Goal: Information Seeking & Learning: Learn about a topic

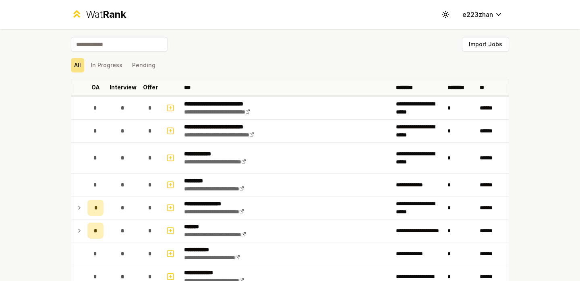
click at [462, 44] on div "Import Jobs" at bounding box center [290, 46] width 438 height 18
click at [473, 44] on button "Import Jobs" at bounding box center [485, 44] width 47 height 14
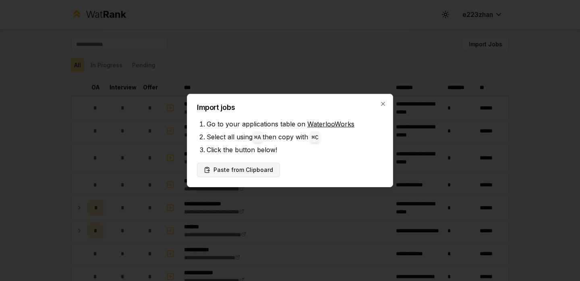
click at [240, 165] on button "Paste from Clipboard" at bounding box center [238, 170] width 83 height 14
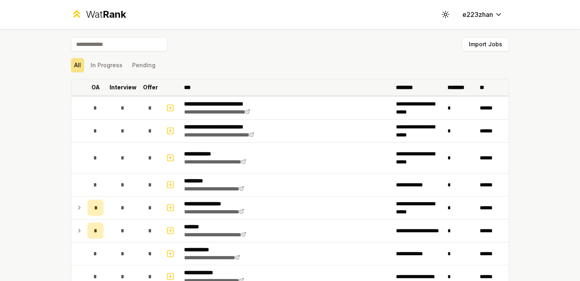
scroll to position [875, 0]
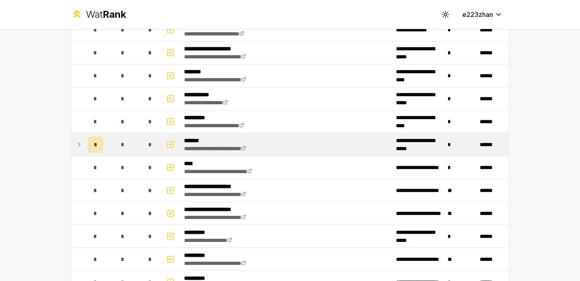
click at [76, 145] on td at bounding box center [77, 144] width 13 height 23
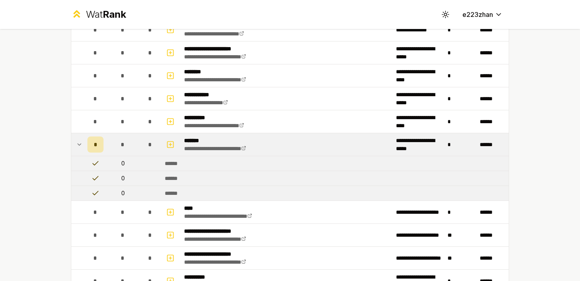
click at [76, 145] on td at bounding box center [77, 144] width 13 height 23
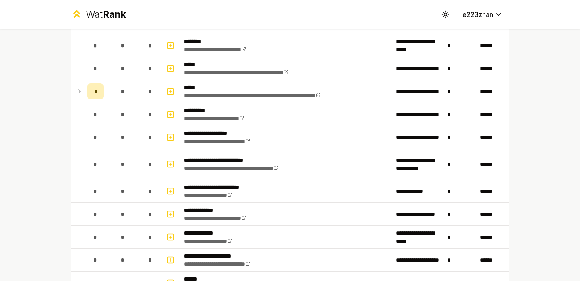
scroll to position [222, 0]
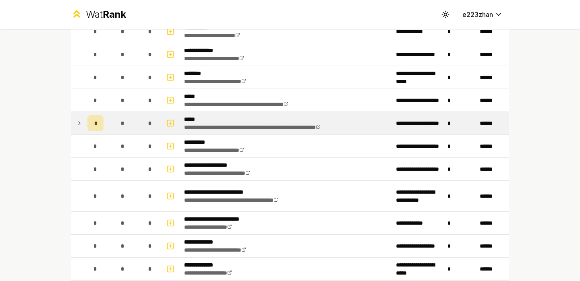
click at [107, 128] on td "*" at bounding box center [123, 123] width 32 height 23
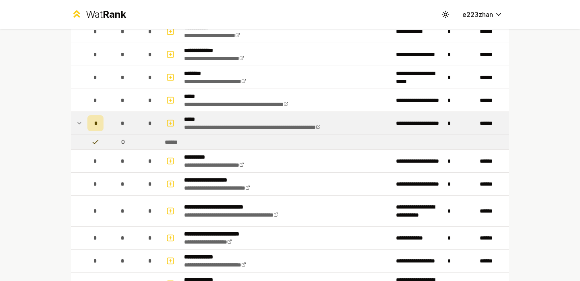
click at [111, 121] on td "*" at bounding box center [123, 123] width 32 height 23
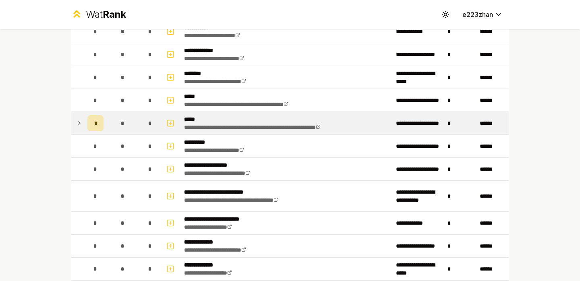
click at [125, 122] on div "*" at bounding box center [123, 123] width 16 height 16
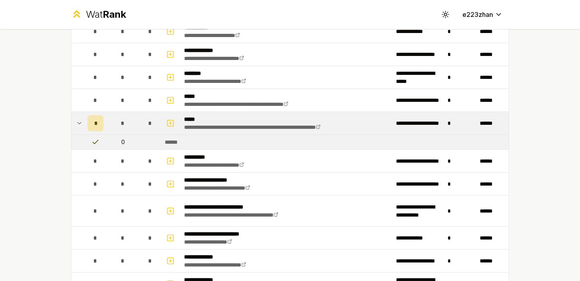
click at [125, 122] on div "*" at bounding box center [123, 123] width 16 height 16
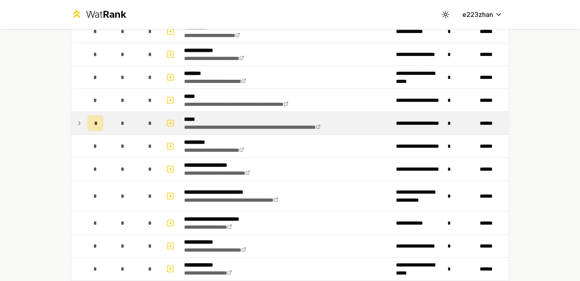
click at [126, 123] on div "*" at bounding box center [123, 123] width 16 height 16
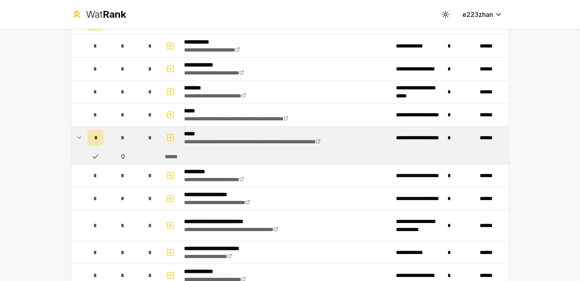
scroll to position [203, 0]
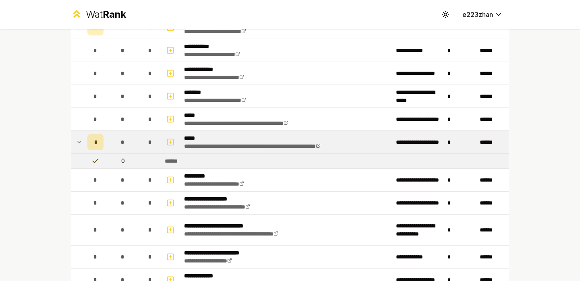
click at [111, 143] on td "*" at bounding box center [123, 142] width 32 height 23
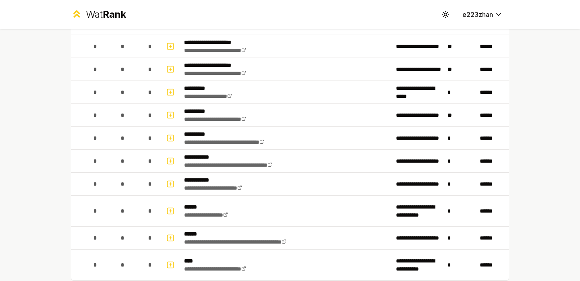
scroll to position [915, 0]
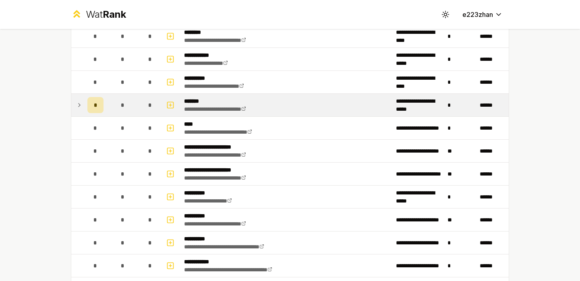
click at [134, 109] on td "*" at bounding box center [123, 105] width 32 height 23
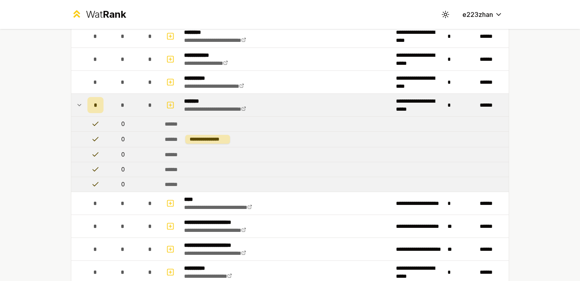
click at [136, 104] on td "*" at bounding box center [123, 105] width 32 height 23
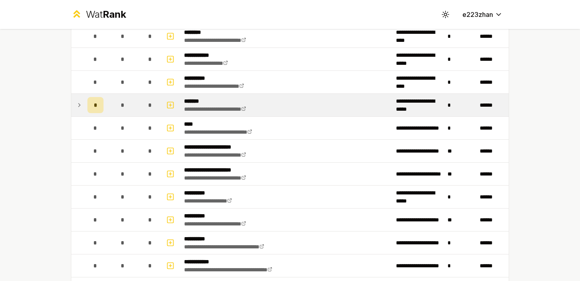
click at [136, 114] on td "*" at bounding box center [123, 105] width 32 height 23
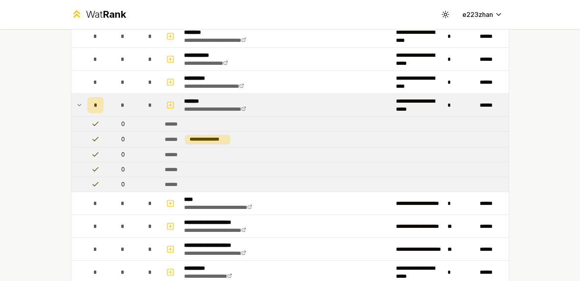
click at [136, 112] on td "*" at bounding box center [123, 105] width 32 height 23
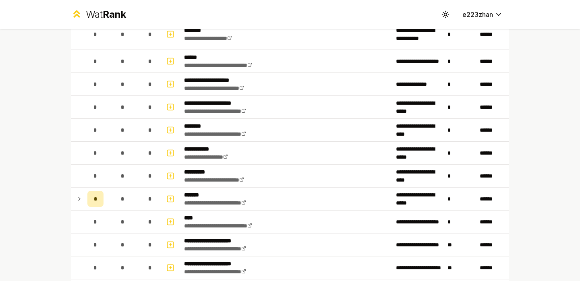
scroll to position [916, 0]
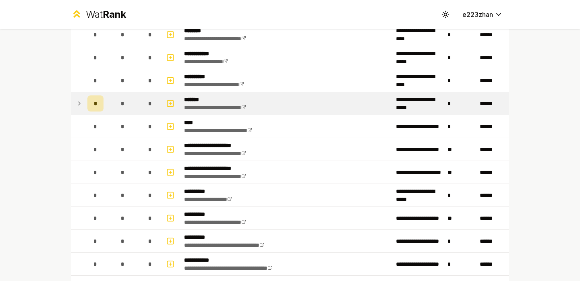
click at [136, 108] on td "*" at bounding box center [123, 103] width 32 height 23
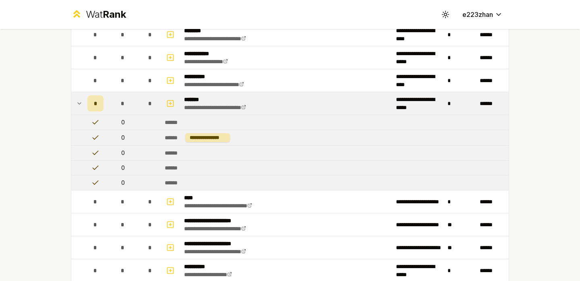
click at [118, 103] on div "*" at bounding box center [123, 103] width 16 height 16
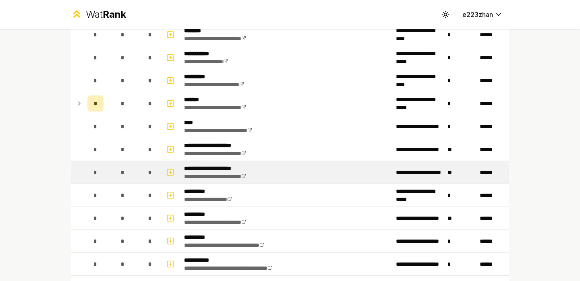
scroll to position [1069, 0]
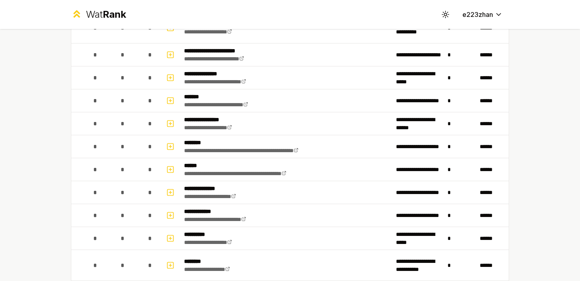
scroll to position [879, 0]
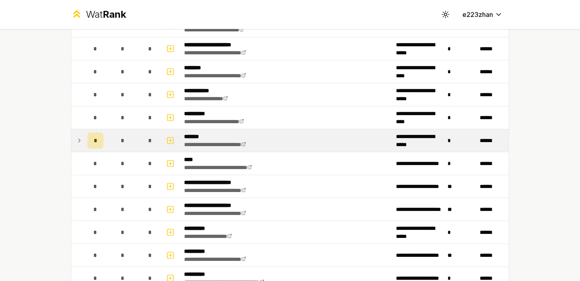
click at [80, 140] on icon at bounding box center [79, 140] width 2 height 3
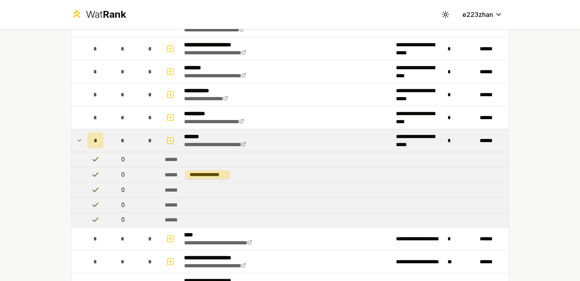
click at [80, 140] on icon at bounding box center [79, 141] width 3 height 2
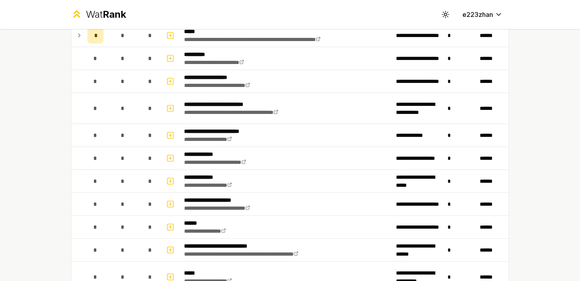
scroll to position [418, 0]
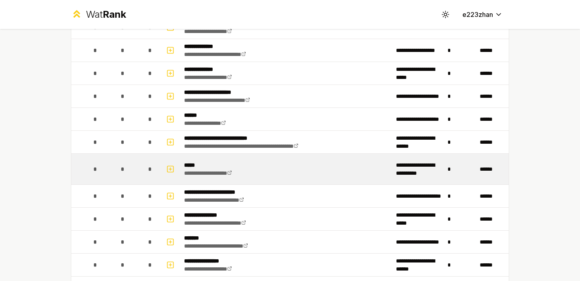
click at [278, 169] on td "**********" at bounding box center [287, 169] width 212 height 31
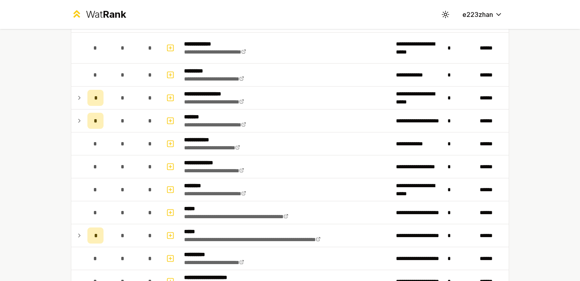
scroll to position [0, 0]
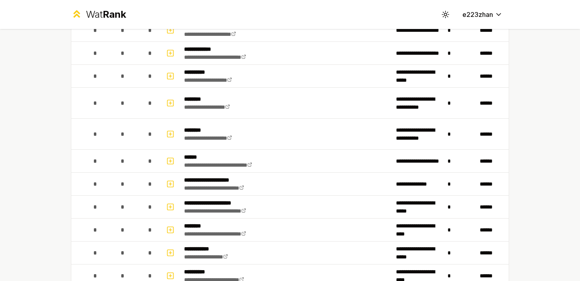
scroll to position [775, 0]
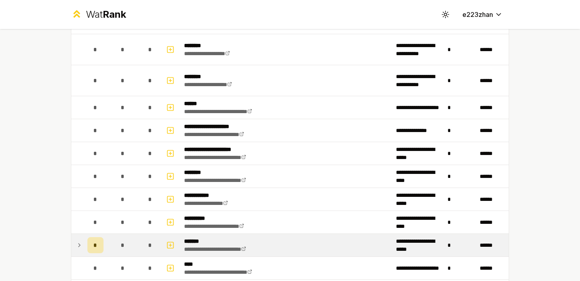
click at [81, 246] on icon at bounding box center [79, 245] width 6 height 10
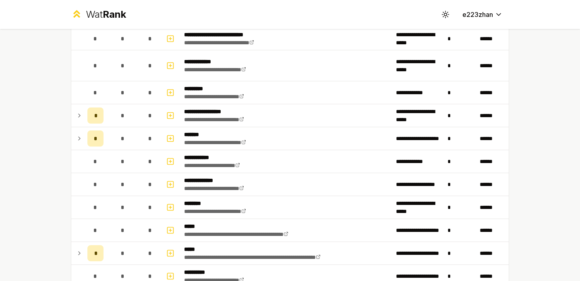
scroll to position [38, 0]
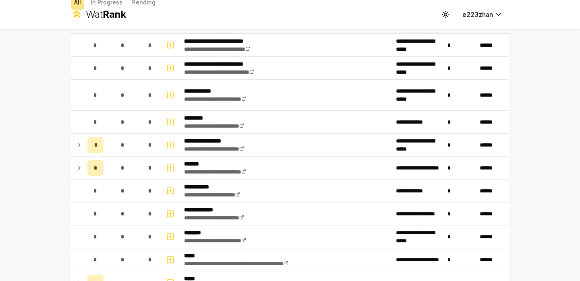
scroll to position [78, 0]
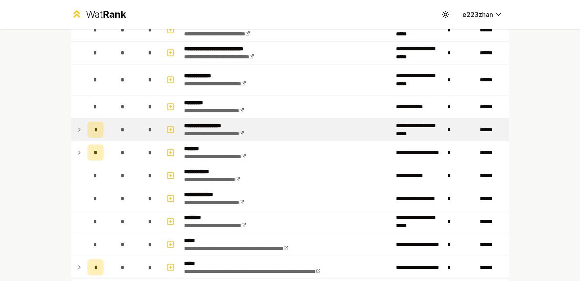
click at [118, 136] on div "*" at bounding box center [123, 130] width 16 height 16
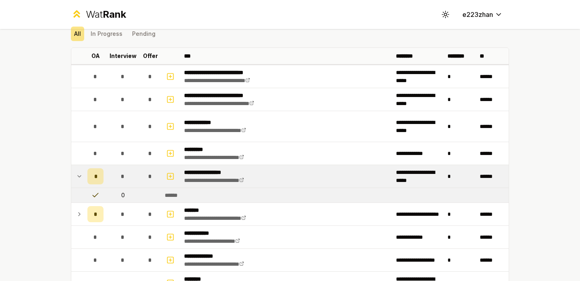
scroll to position [0, 0]
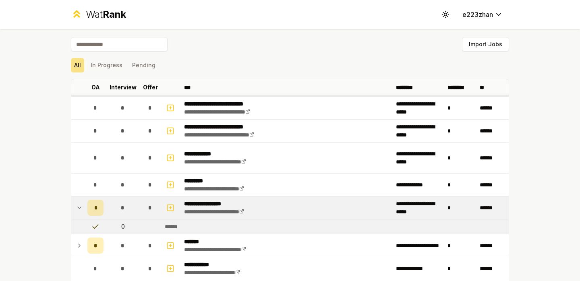
click at [116, 205] on div "*" at bounding box center [123, 208] width 16 height 16
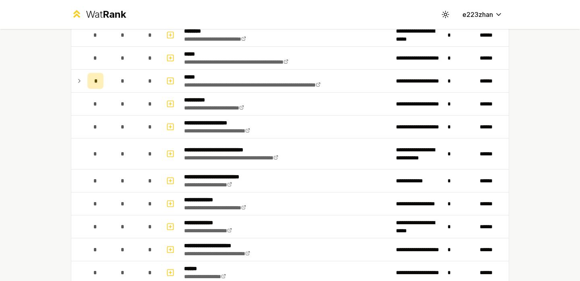
scroll to position [561, 0]
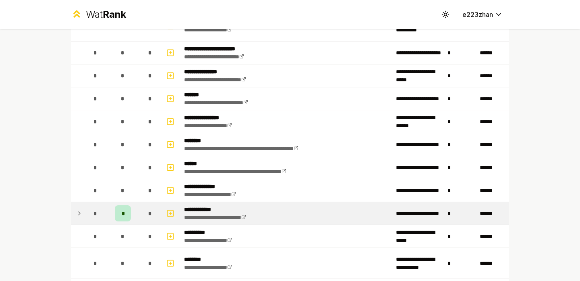
click at [103, 211] on div "*" at bounding box center [95, 213] width 16 height 16
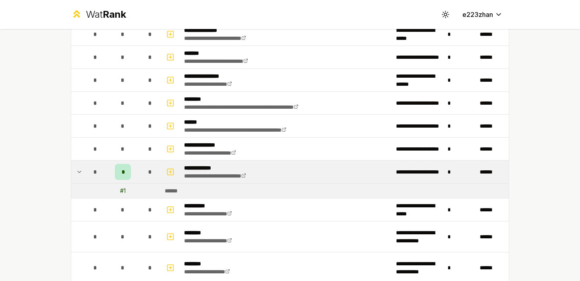
scroll to position [603, 0]
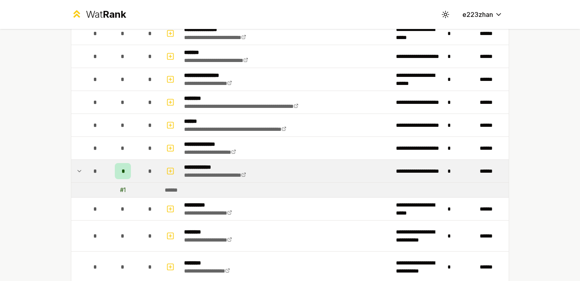
click at [98, 172] on div "*" at bounding box center [95, 171] width 16 height 16
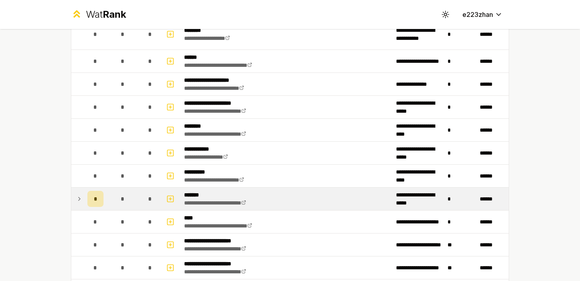
scroll to position [1069, 0]
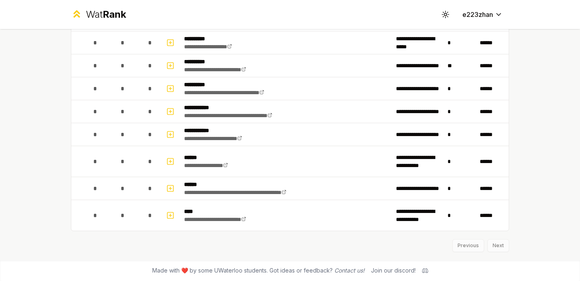
click at [501, 245] on div "Previous Next" at bounding box center [290, 241] width 438 height 21
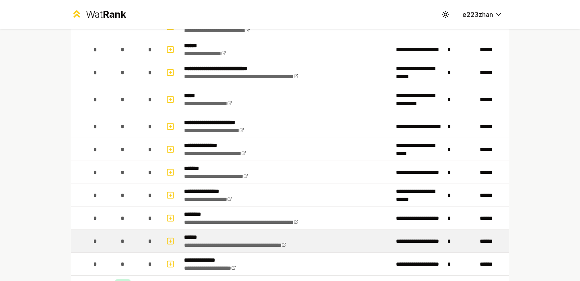
scroll to position [547, 0]
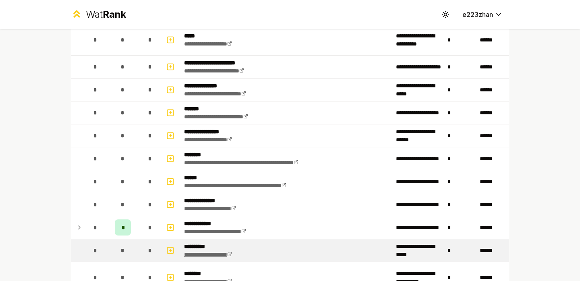
click at [192, 253] on link "**********" at bounding box center [208, 255] width 48 height 6
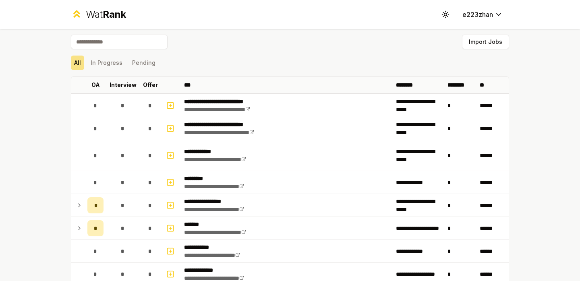
scroll to position [0, 0]
